Goal: Find specific page/section: Find specific page/section

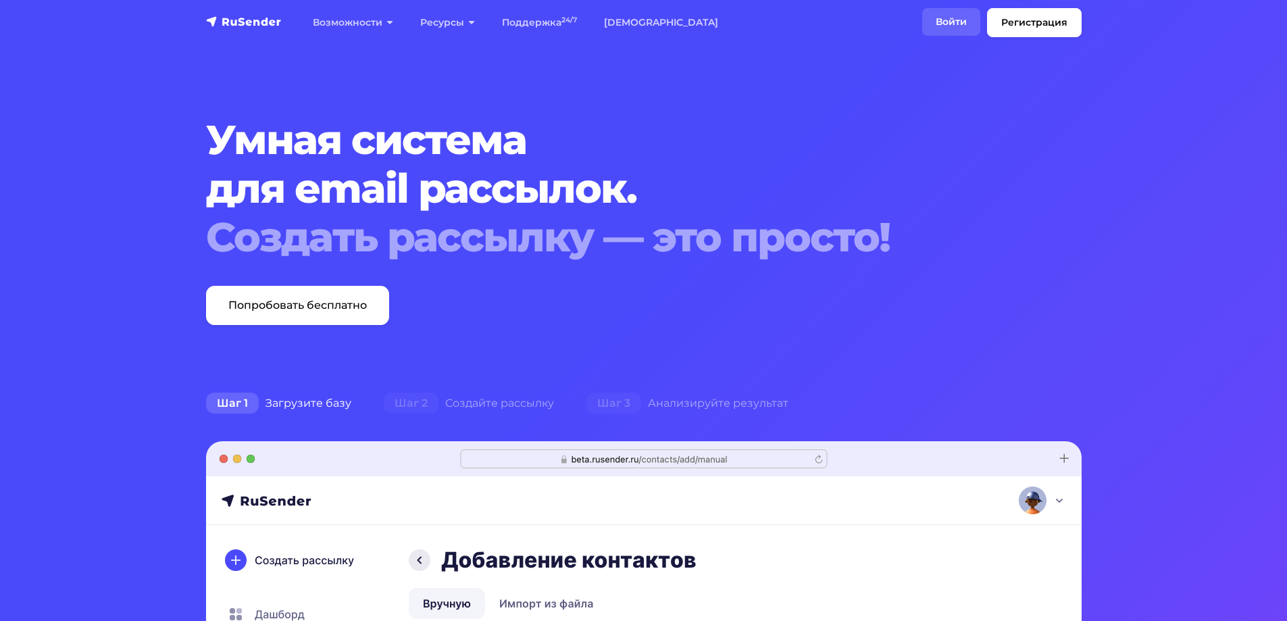
click at [965, 19] on link "Войти" at bounding box center [951, 22] width 58 height 28
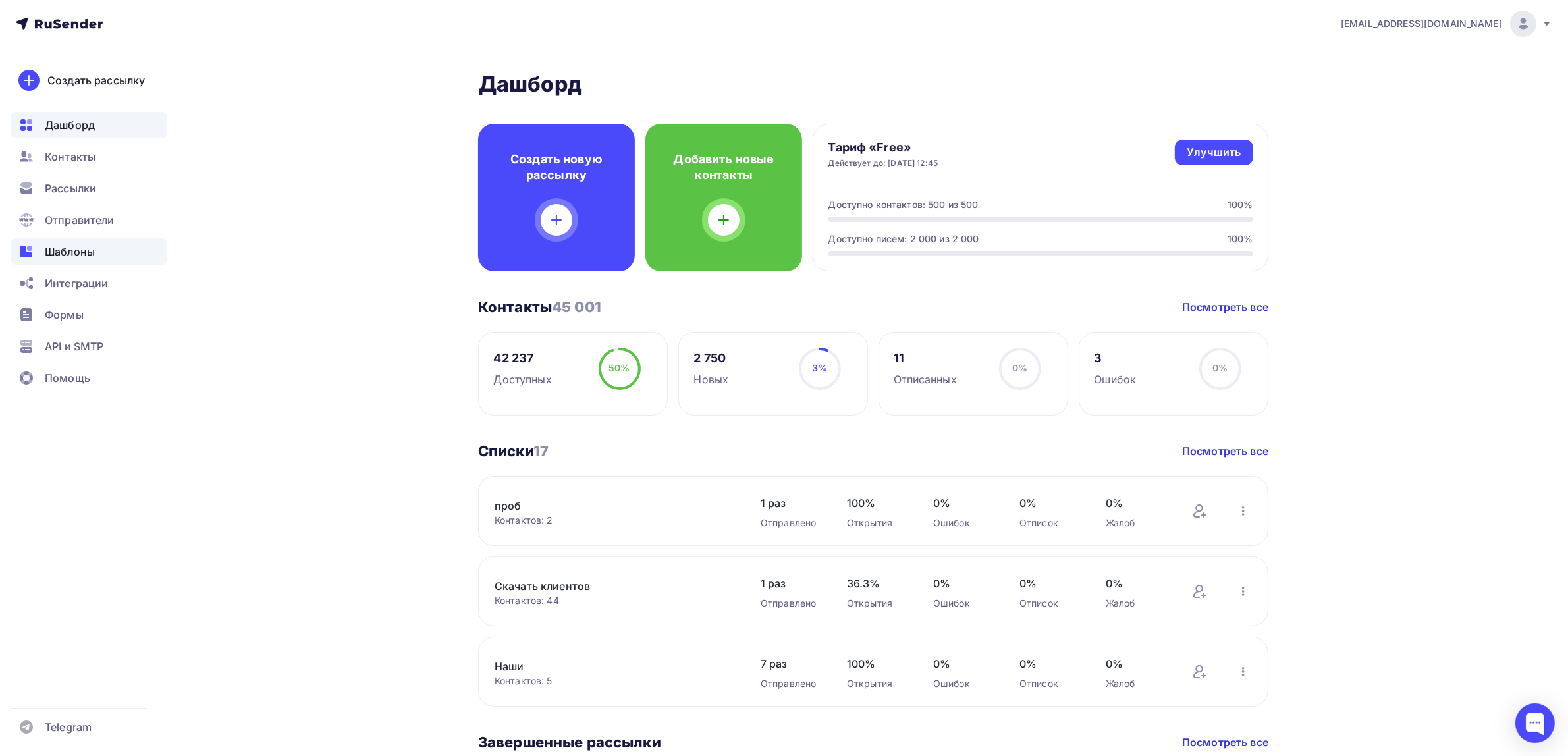
click at [112, 245] on div "Шаблоны" at bounding box center [89, 251] width 157 height 26
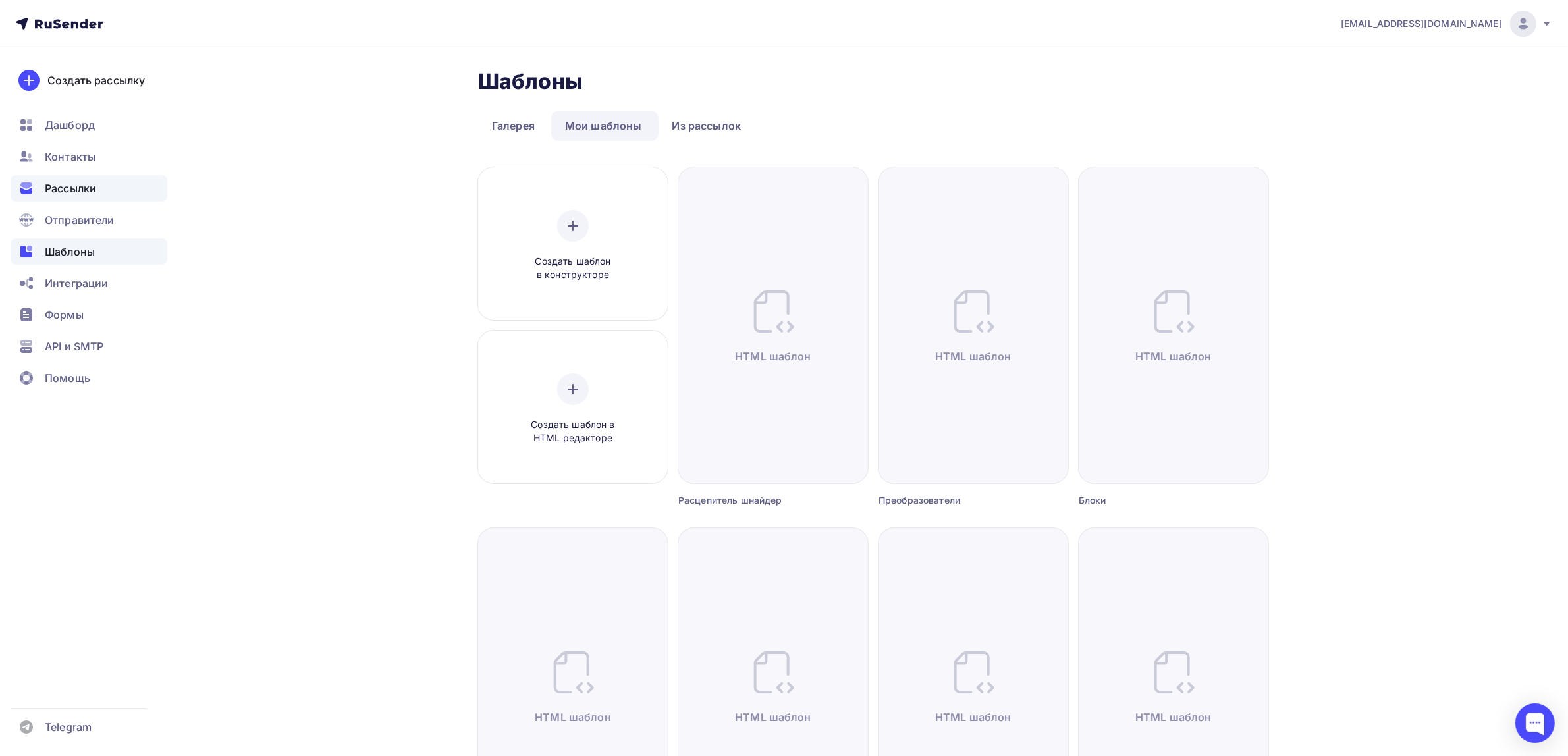
click at [90, 198] on div "Рассылки" at bounding box center [89, 188] width 157 height 26
